Goal: Information Seeking & Learning: Learn about a topic

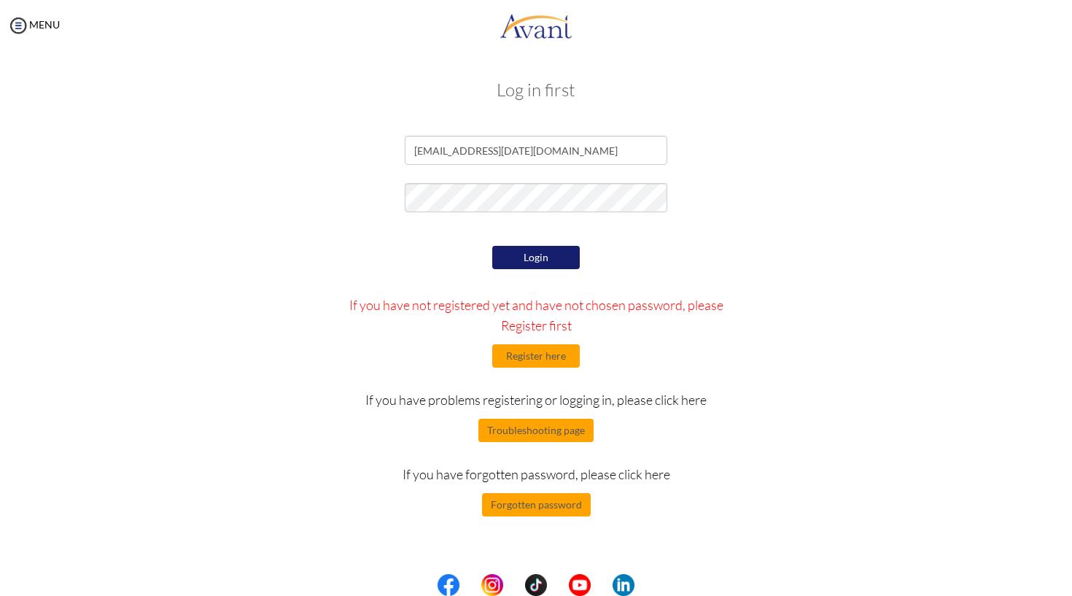
click at [530, 258] on button "Login" at bounding box center [536, 257] width 88 height 23
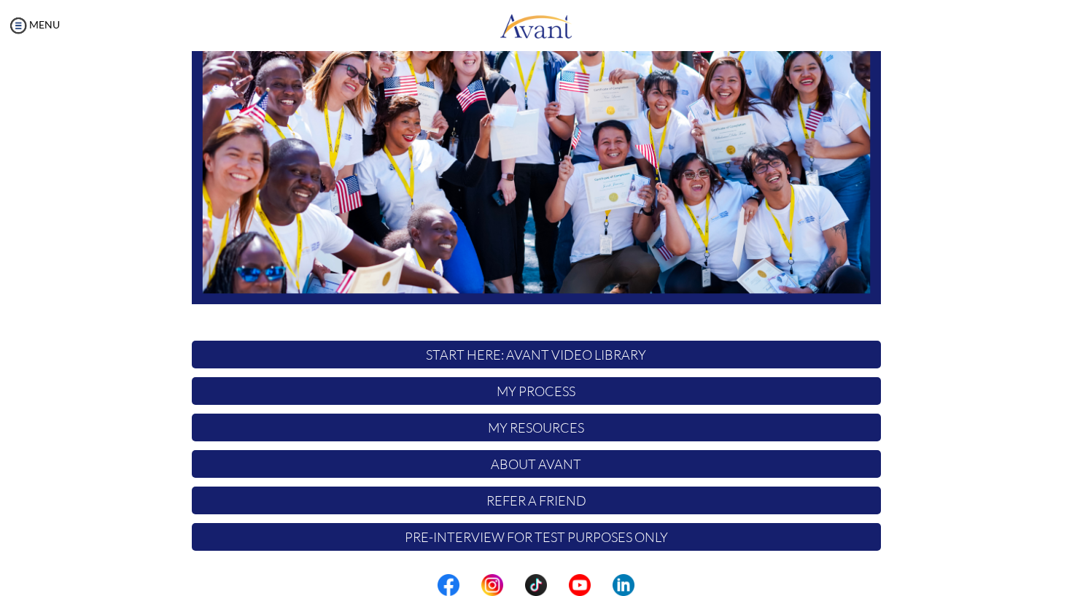
click at [533, 430] on p "My Resources" at bounding box center [536, 428] width 689 height 28
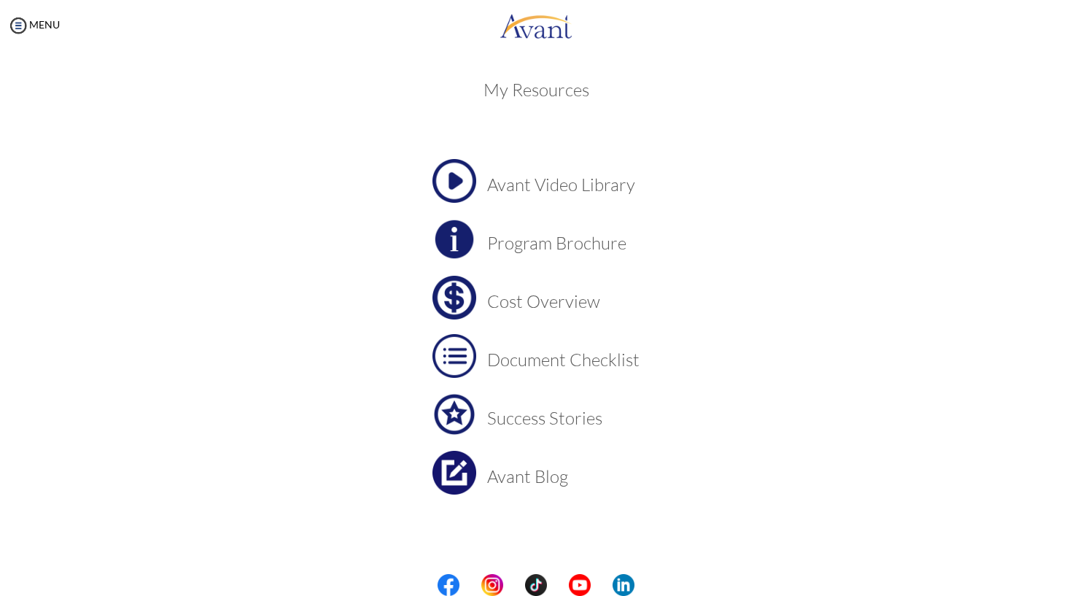
click at [561, 303] on h3 "Cost Overview" at bounding box center [563, 301] width 152 height 19
click at [522, 300] on h3 "Cost Overview" at bounding box center [563, 301] width 152 height 19
click at [524, 246] on h3 "Program Brochure" at bounding box center [563, 242] width 152 height 19
click at [470, 354] on img at bounding box center [454, 356] width 44 height 44
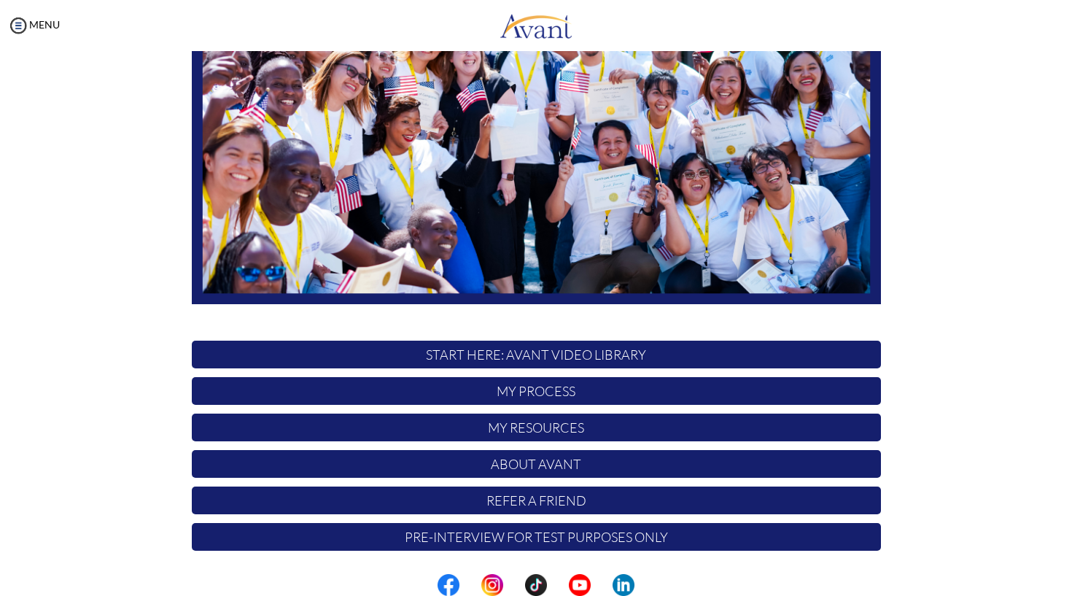
scroll to position [214, 0]
click at [487, 433] on p "My Resources" at bounding box center [536, 428] width 689 height 28
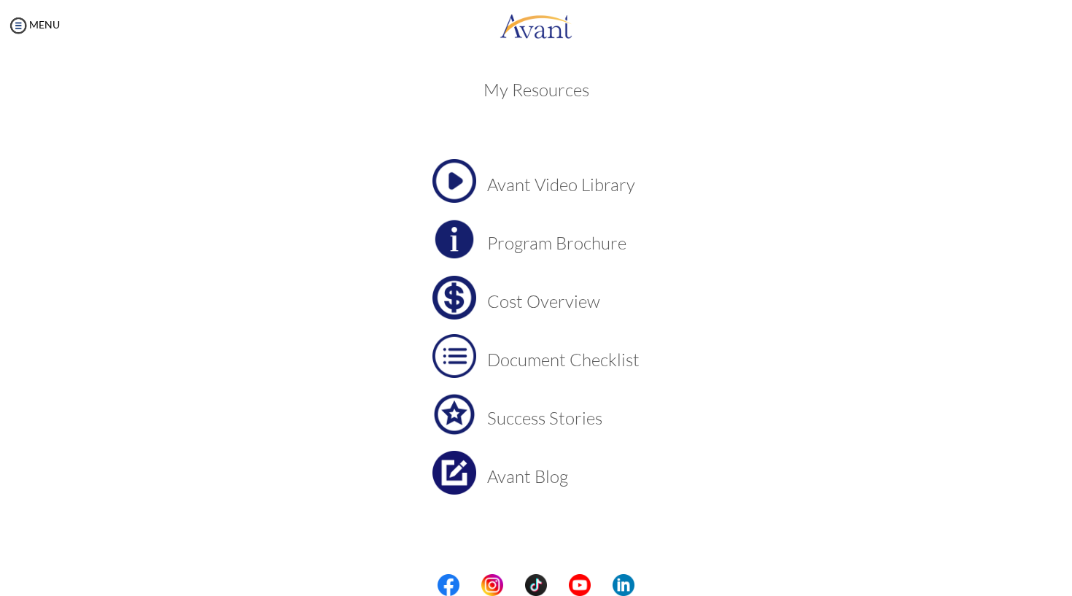
click at [534, 178] on h3 "Avant Video Library" at bounding box center [563, 184] width 152 height 19
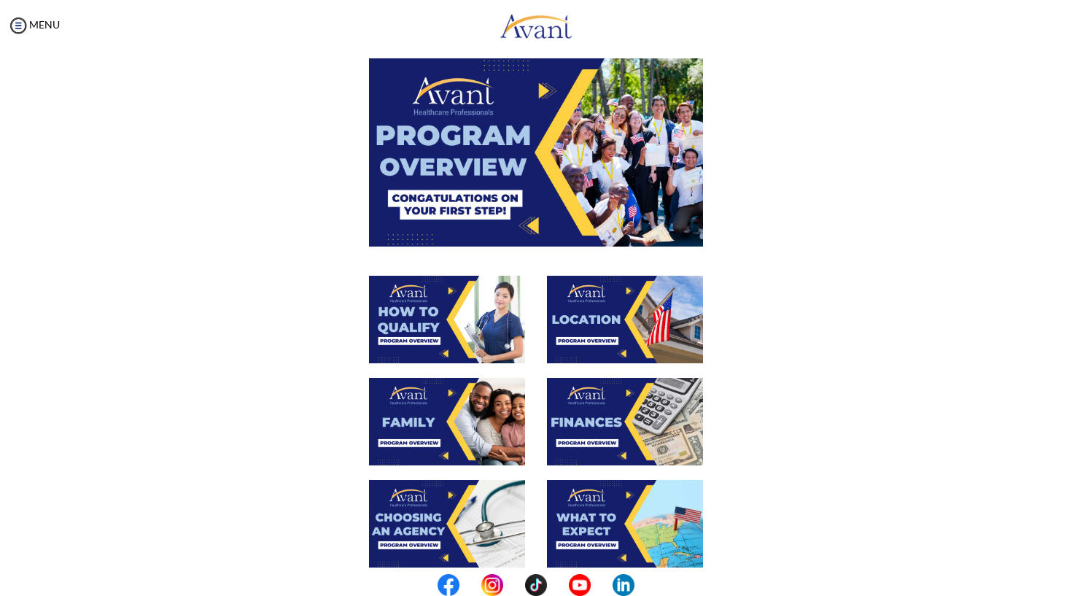
scroll to position [77, 0]
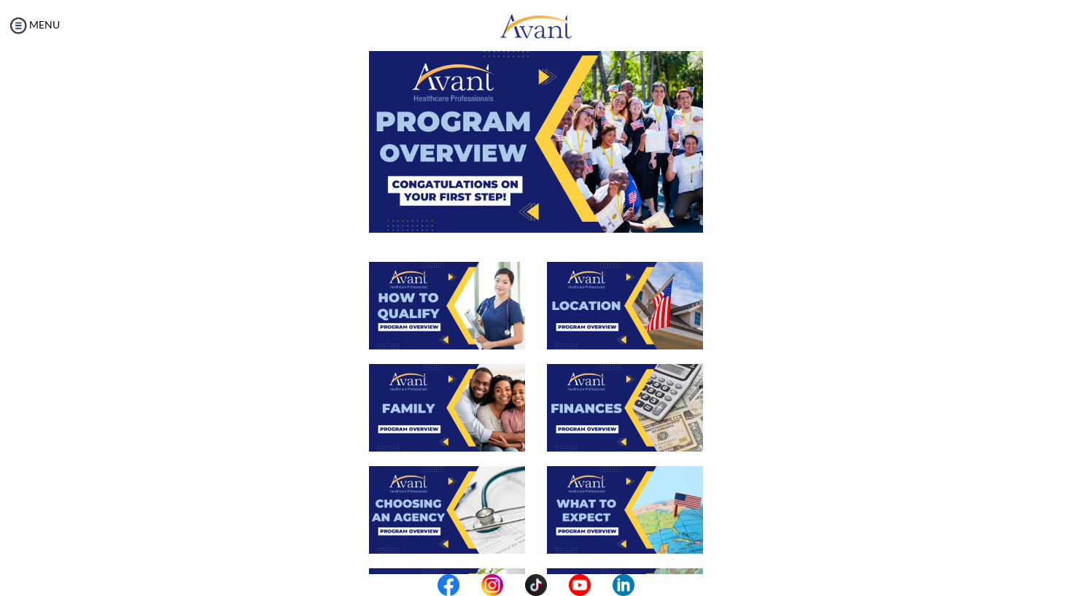
click at [592, 303] on img at bounding box center [625, 306] width 156 height 88
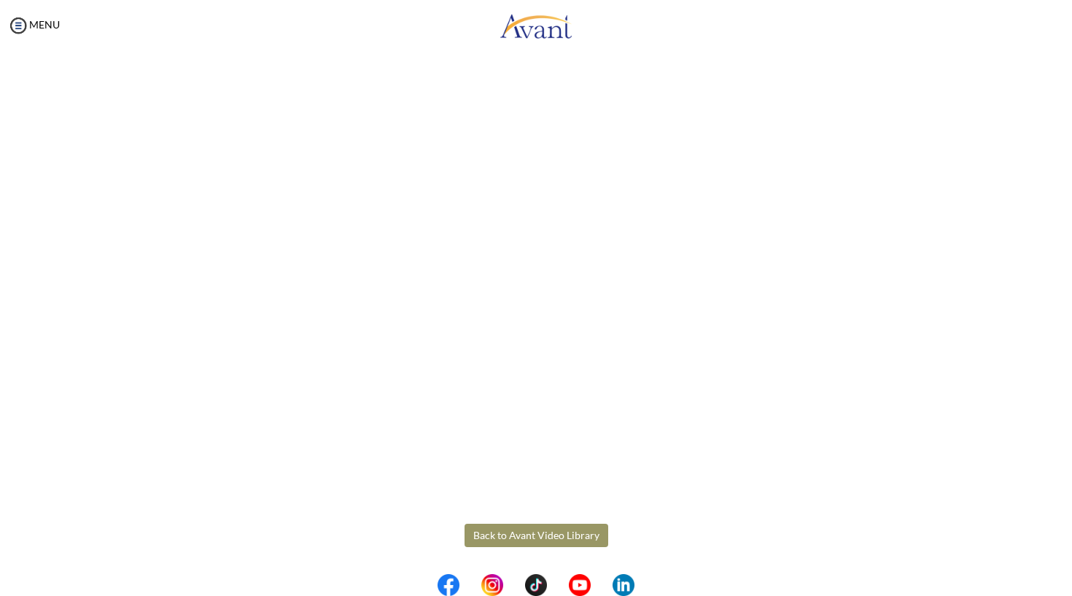
scroll to position [121, 0]
